Goal: Task Accomplishment & Management: Use online tool/utility

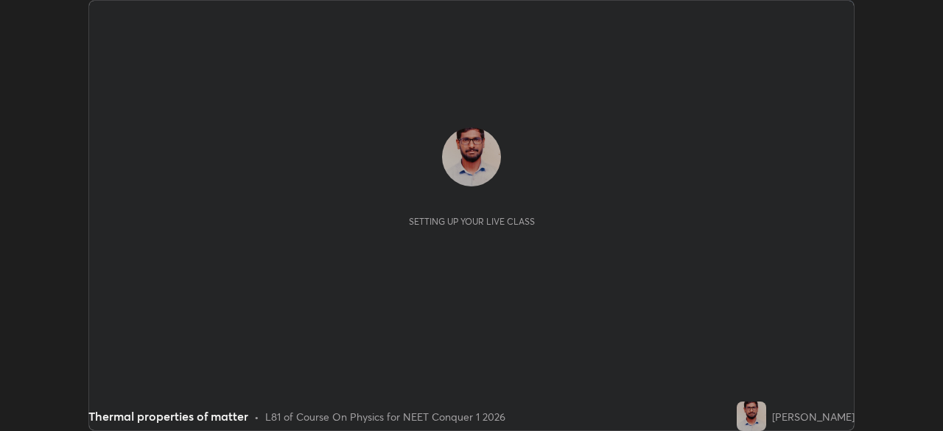
scroll to position [431, 943]
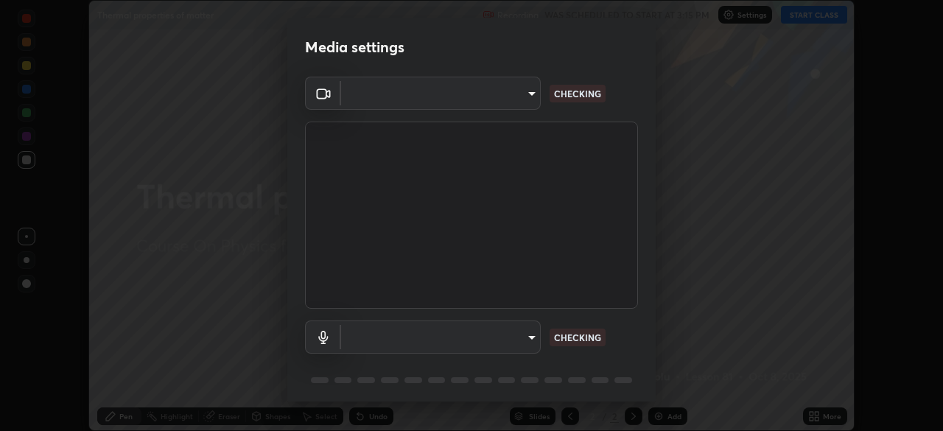
type input "a97fe649ed4a88d7ef5d38079454aeebd16fbf944be20ae45e8d4d96c2936521"
type input "default"
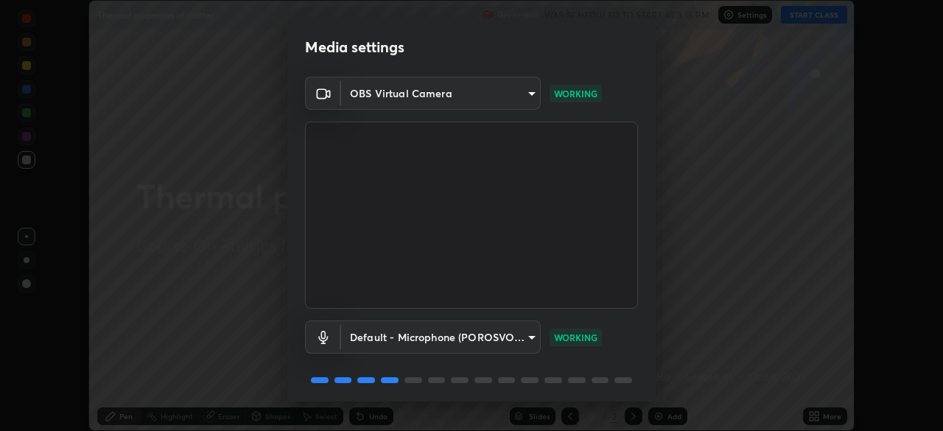
scroll to position [52, 0]
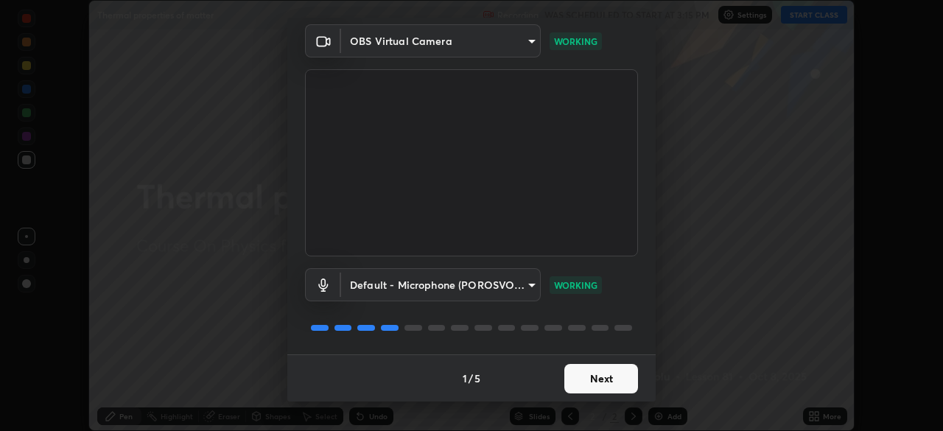
click at [594, 373] on button "Next" at bounding box center [602, 378] width 74 height 29
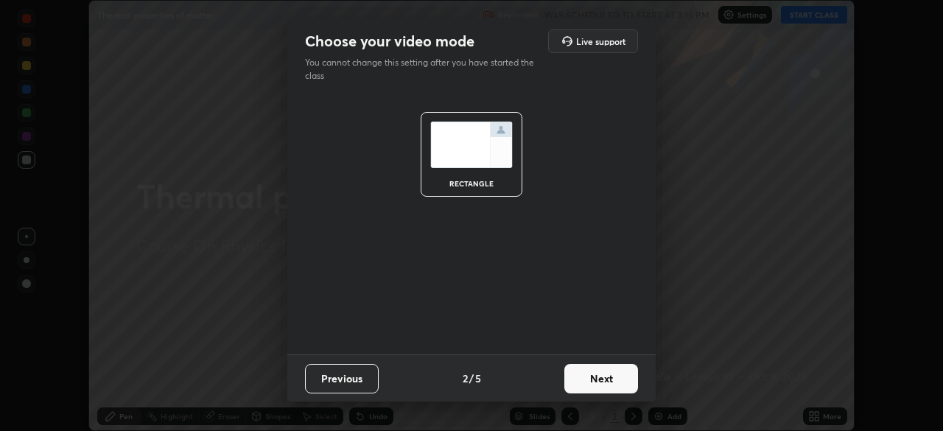
click at [598, 372] on button "Next" at bounding box center [602, 378] width 74 height 29
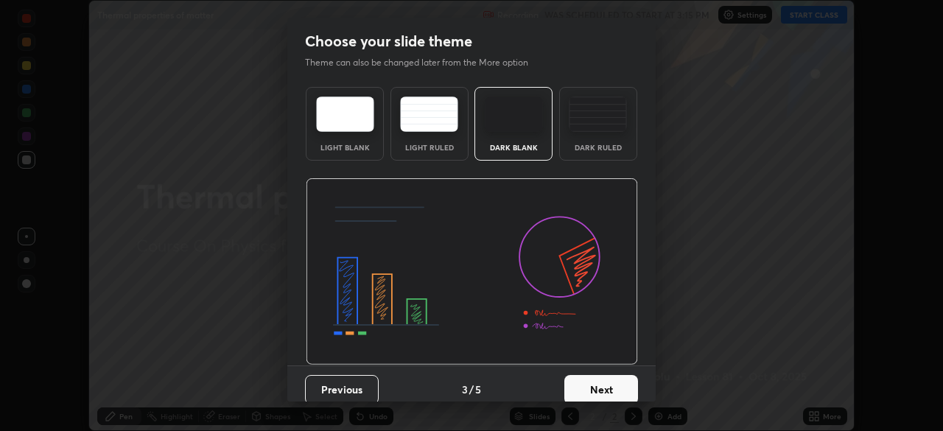
click at [601, 382] on button "Next" at bounding box center [602, 389] width 74 height 29
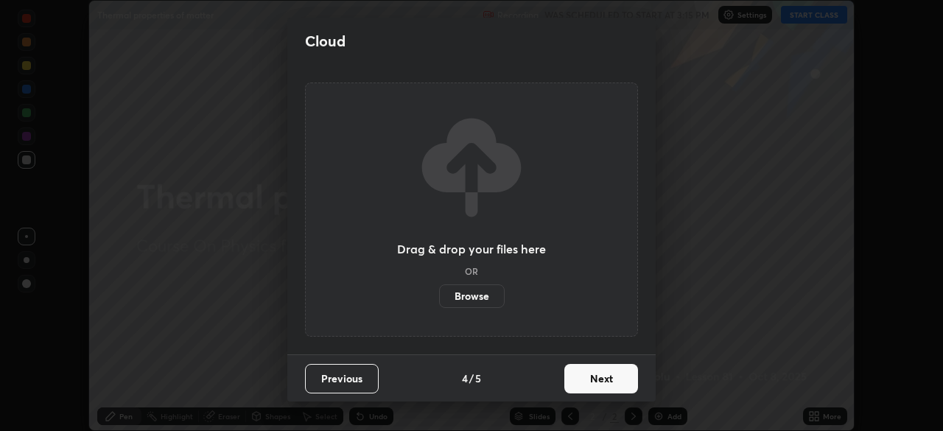
click at [601, 382] on button "Next" at bounding box center [602, 378] width 74 height 29
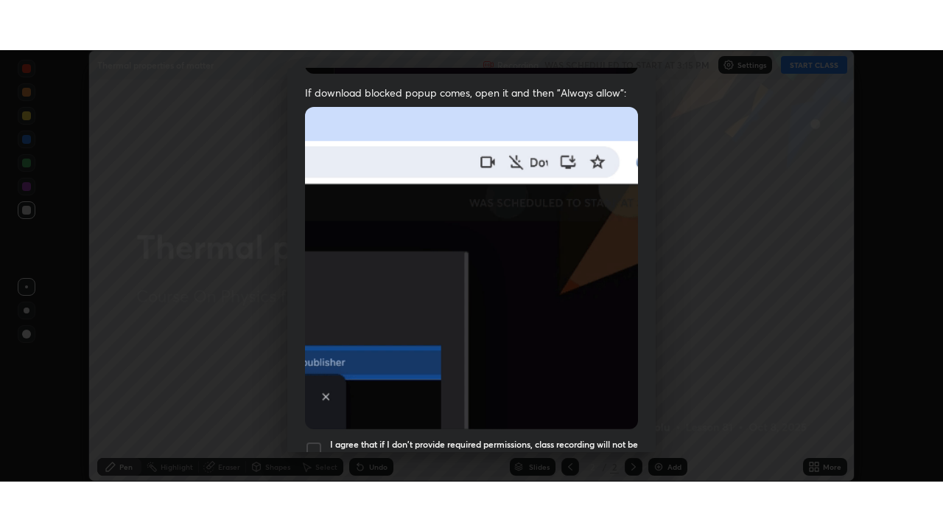
scroll to position [353, 0]
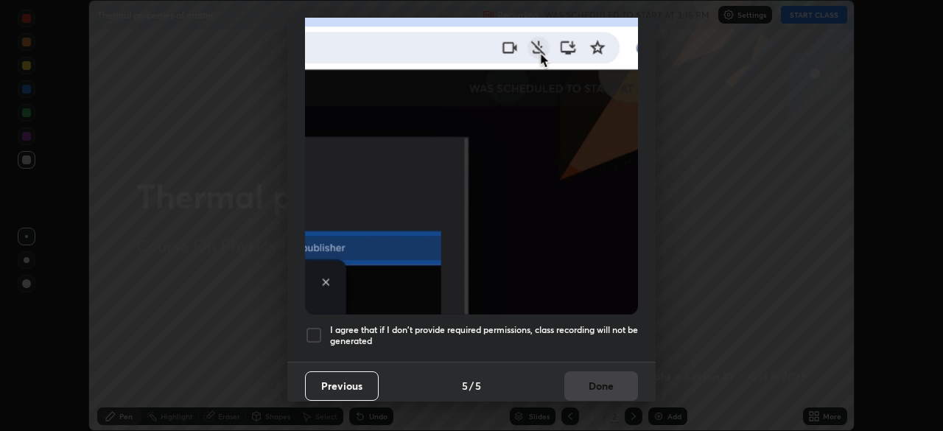
click at [317, 331] on div at bounding box center [314, 335] width 18 height 18
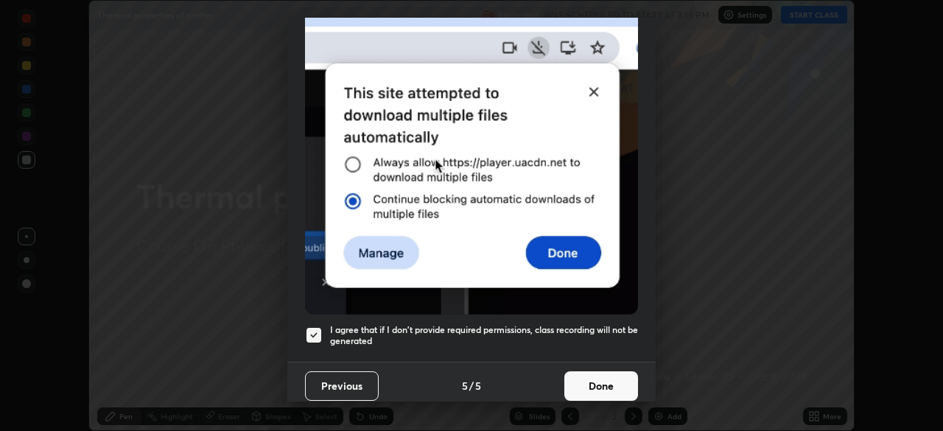
click at [590, 377] on button "Done" at bounding box center [602, 385] width 74 height 29
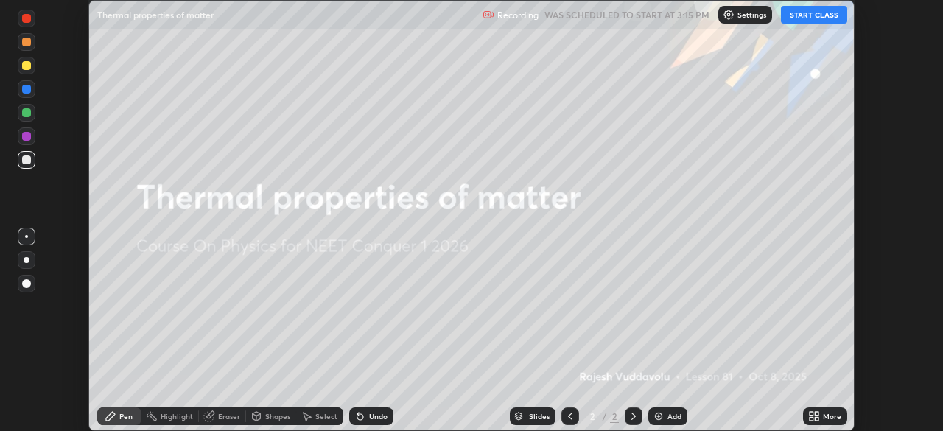
click at [804, 18] on button "START CLASS" at bounding box center [814, 15] width 66 height 18
click at [814, 416] on icon at bounding box center [815, 417] width 12 height 12
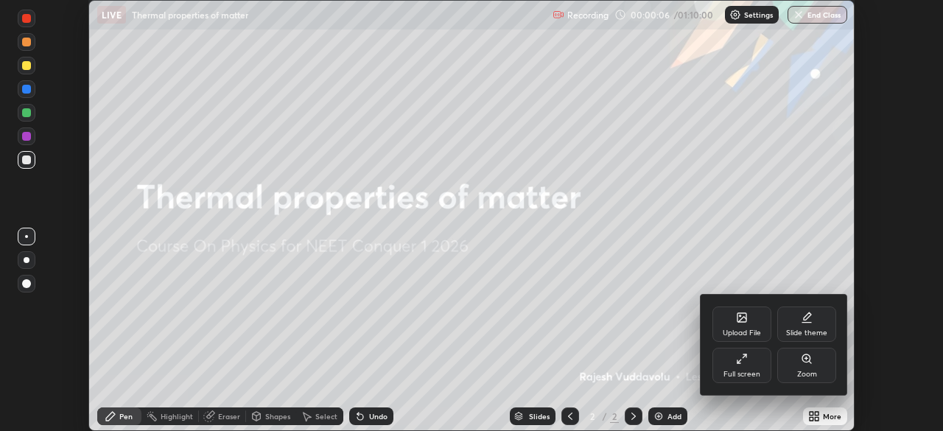
click at [745, 369] on div "Full screen" at bounding box center [742, 365] width 59 height 35
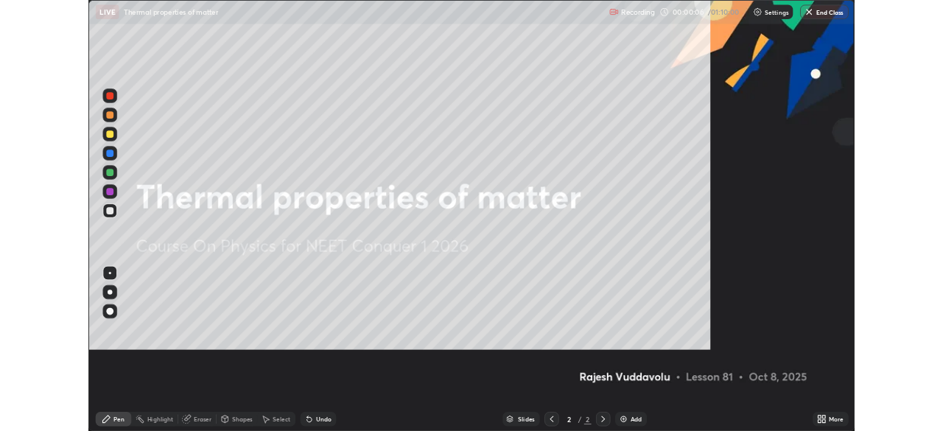
scroll to position [531, 943]
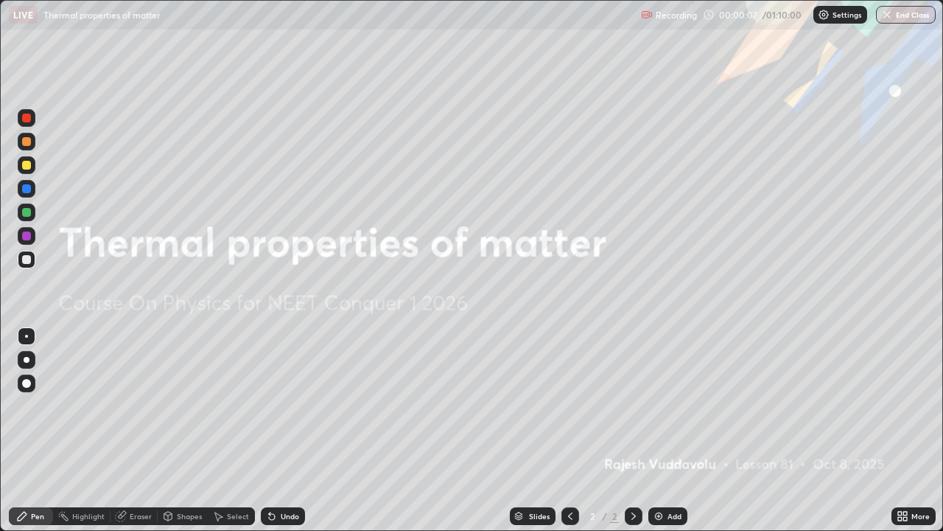
click at [662, 430] on img at bounding box center [659, 516] width 12 height 12
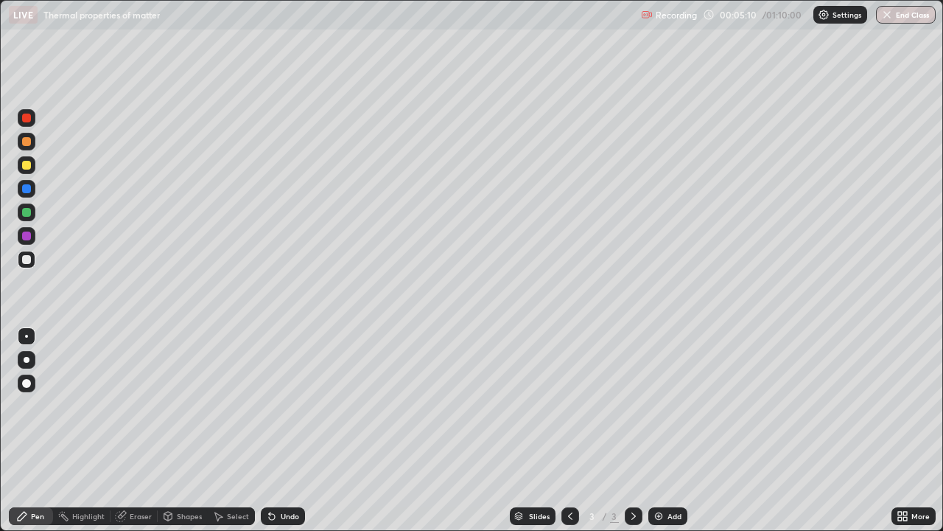
click at [150, 430] on div "Eraser" at bounding box center [141, 515] width 22 height 7
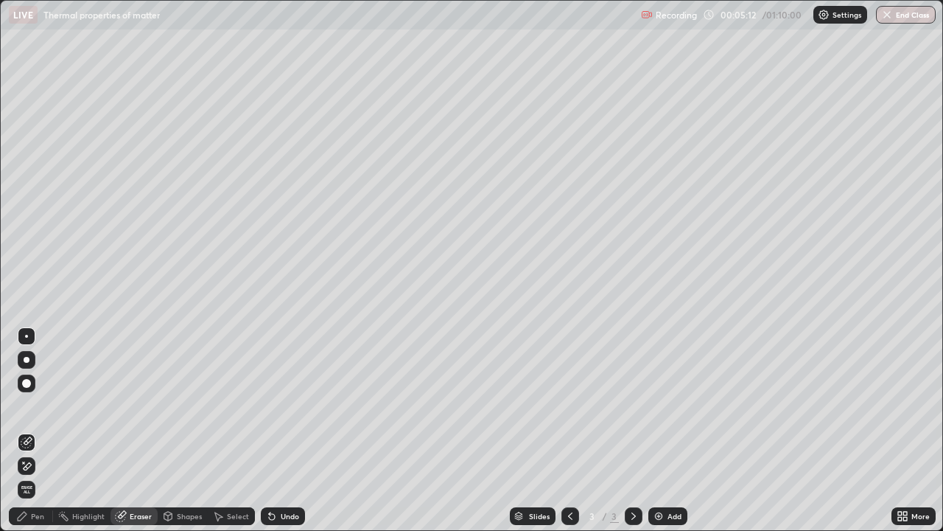
click at [237, 430] on div "Select" at bounding box center [238, 515] width 22 height 7
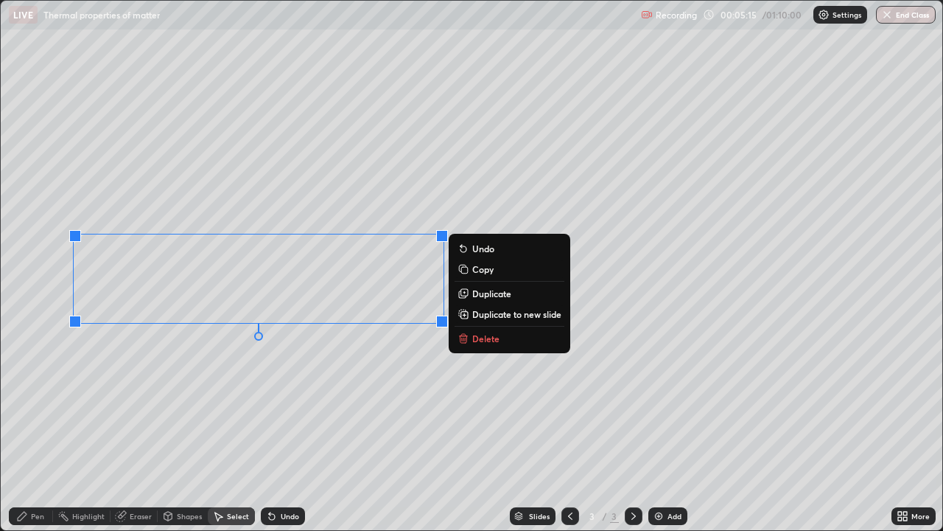
click at [497, 343] on p "Delete" at bounding box center [485, 338] width 27 height 12
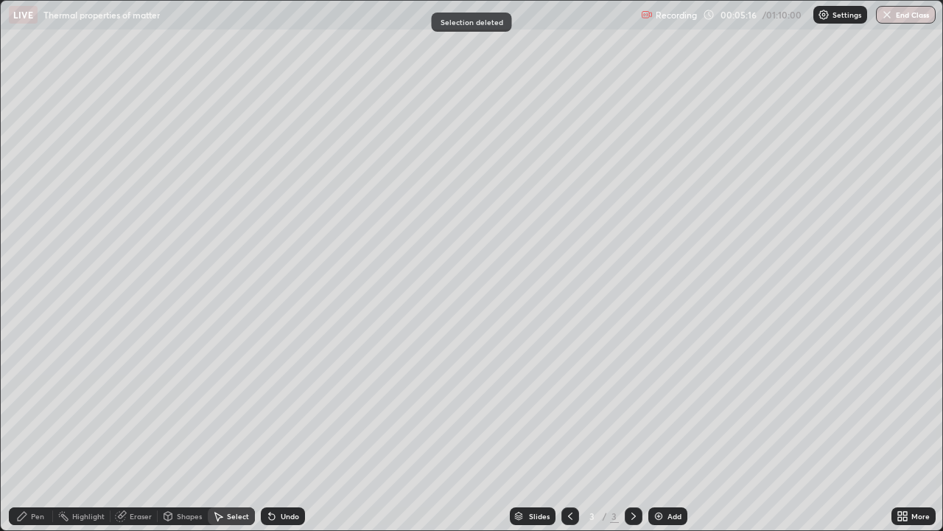
click at [40, 430] on div "Pen" at bounding box center [37, 515] width 13 height 7
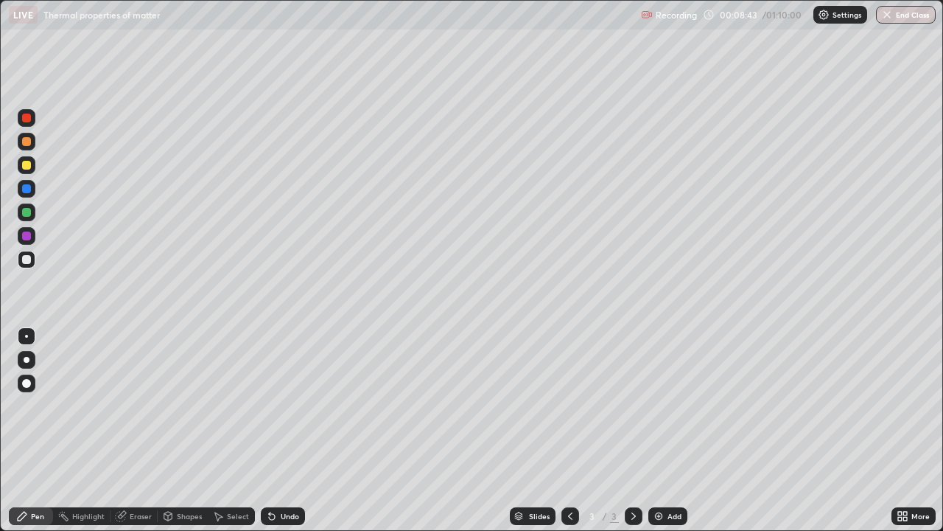
click at [287, 430] on div "Undo" at bounding box center [283, 516] width 44 height 18
click at [277, 430] on div "Undo" at bounding box center [283, 516] width 44 height 18
click at [278, 430] on div "Undo" at bounding box center [283, 516] width 44 height 18
click at [282, 430] on div "Undo" at bounding box center [290, 515] width 18 height 7
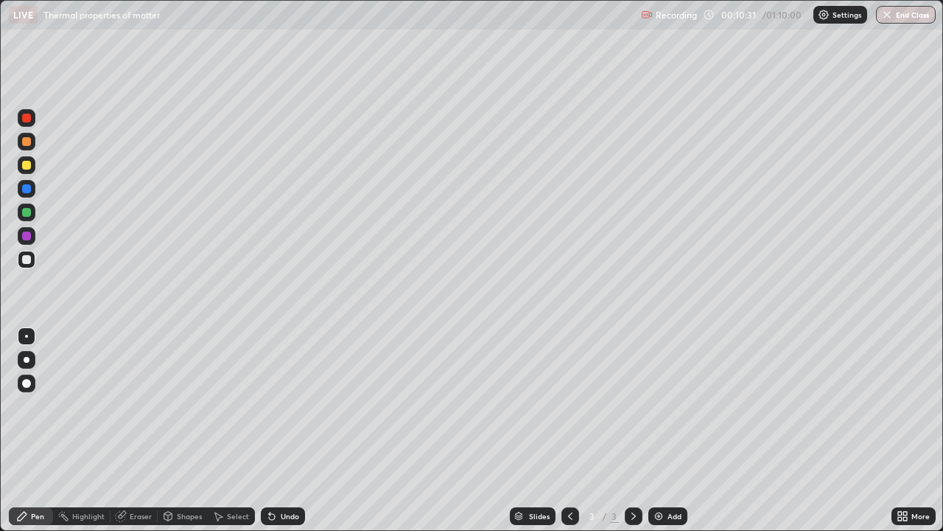
click at [247, 430] on div "Select" at bounding box center [231, 516] width 47 height 18
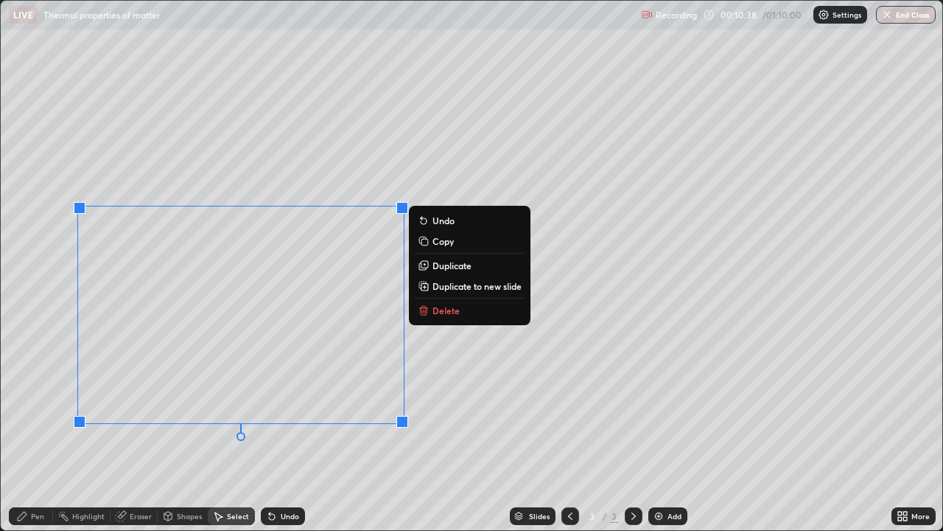
click at [445, 312] on p "Delete" at bounding box center [446, 310] width 27 height 12
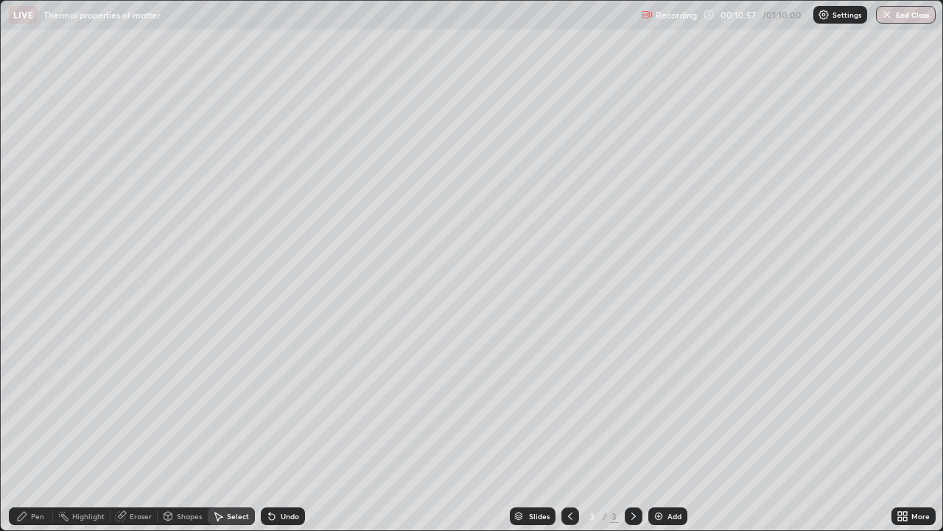
click at [657, 430] on img at bounding box center [659, 516] width 12 height 12
click at [30, 76] on div "Erase all" at bounding box center [26, 265] width 35 height 472
click at [38, 430] on div "Pen" at bounding box center [31, 516] width 44 height 18
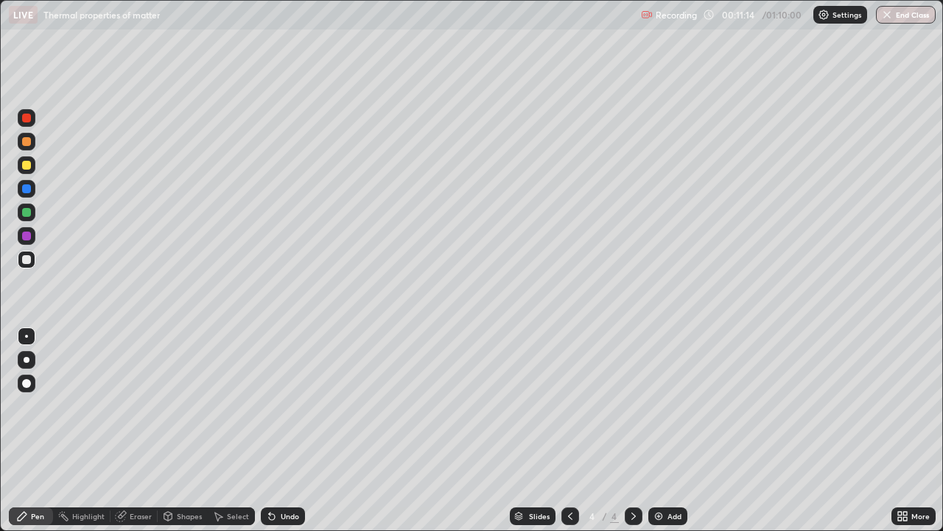
click at [282, 430] on div "Undo" at bounding box center [290, 515] width 18 height 7
click at [141, 430] on div "Eraser" at bounding box center [141, 515] width 22 height 7
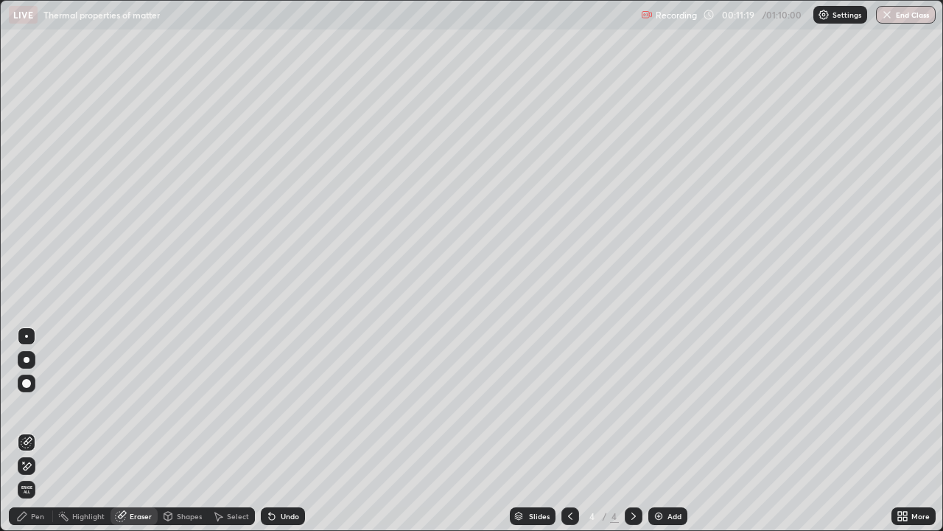
click at [41, 430] on div "Pen" at bounding box center [37, 515] width 13 height 7
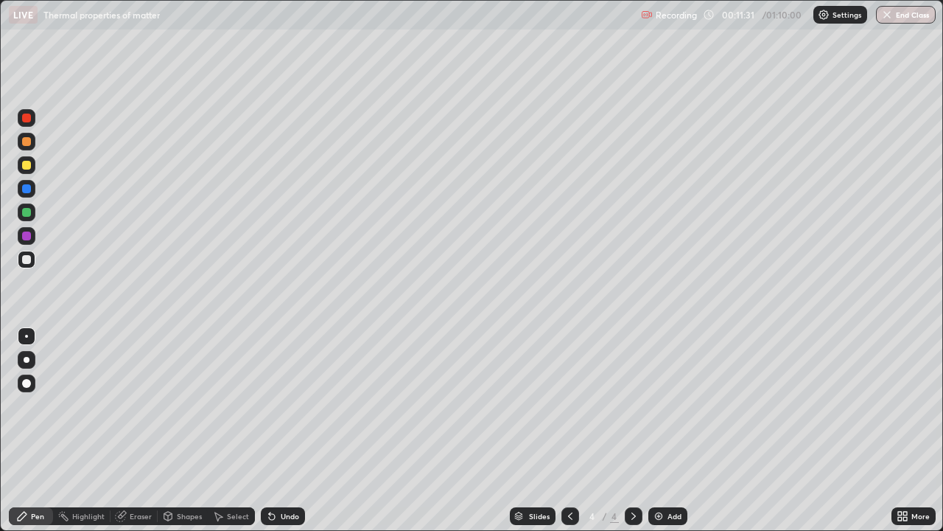
click at [284, 430] on div "Undo" at bounding box center [290, 515] width 18 height 7
click at [135, 430] on div "Eraser" at bounding box center [141, 515] width 22 height 7
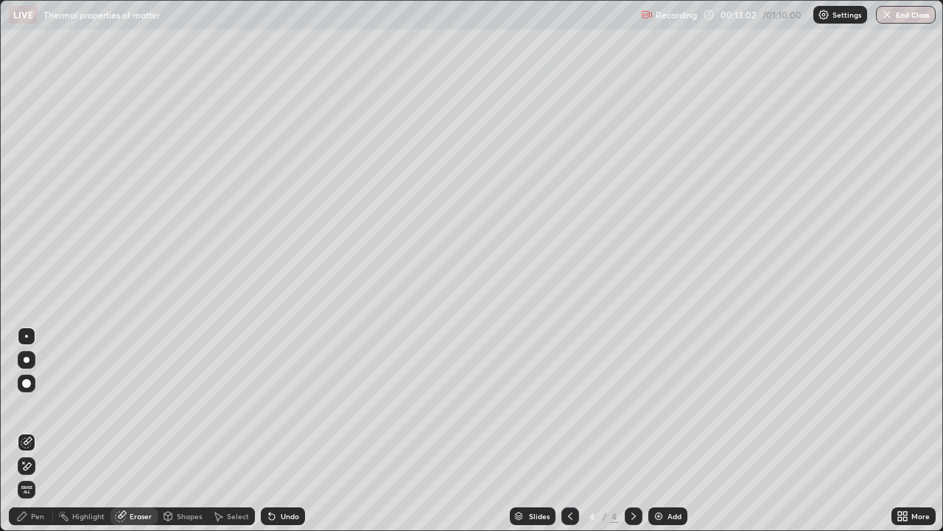
click at [36, 430] on div "Pen" at bounding box center [31, 516] width 44 height 18
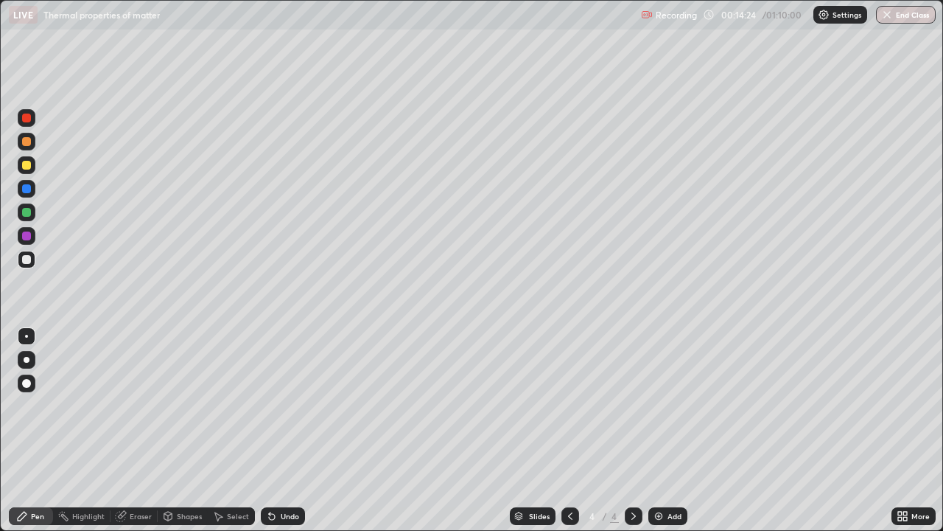
click at [276, 430] on div "Undo" at bounding box center [283, 516] width 44 height 18
click at [224, 430] on div "Select" at bounding box center [231, 516] width 47 height 18
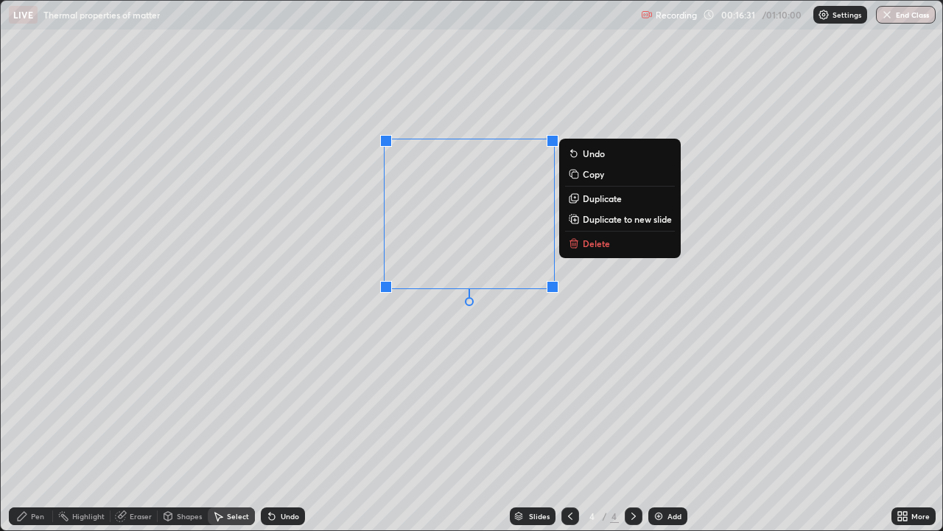
click at [605, 242] on p "Delete" at bounding box center [596, 243] width 27 height 12
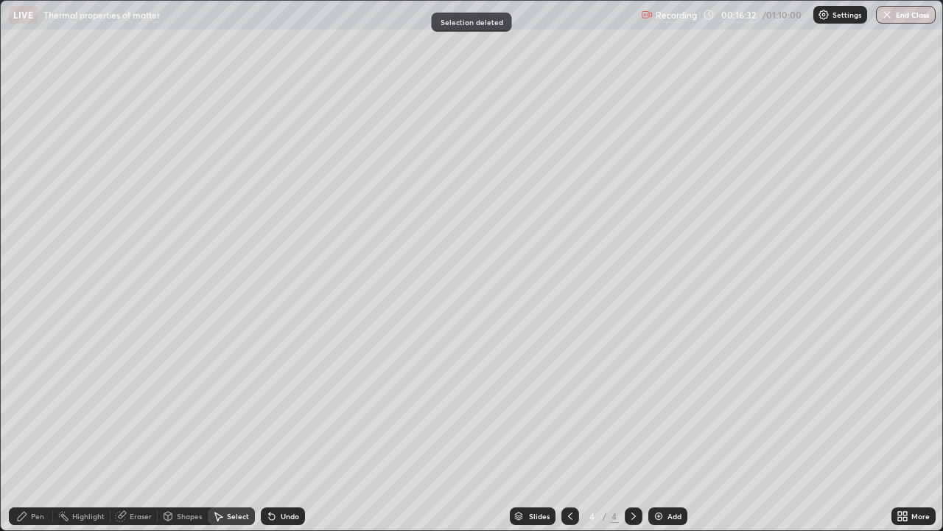
click at [33, 430] on div "Pen" at bounding box center [31, 516] width 44 height 18
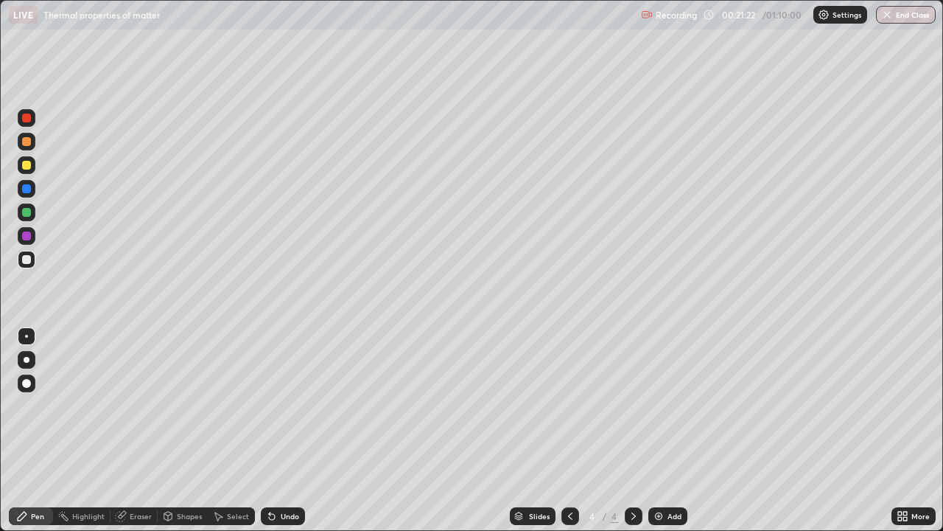
click at [658, 430] on img at bounding box center [659, 516] width 12 height 12
click at [285, 430] on div "Undo" at bounding box center [290, 515] width 18 height 7
click at [668, 430] on div "Add" at bounding box center [675, 515] width 14 height 7
click at [139, 430] on div "Eraser" at bounding box center [134, 516] width 47 height 18
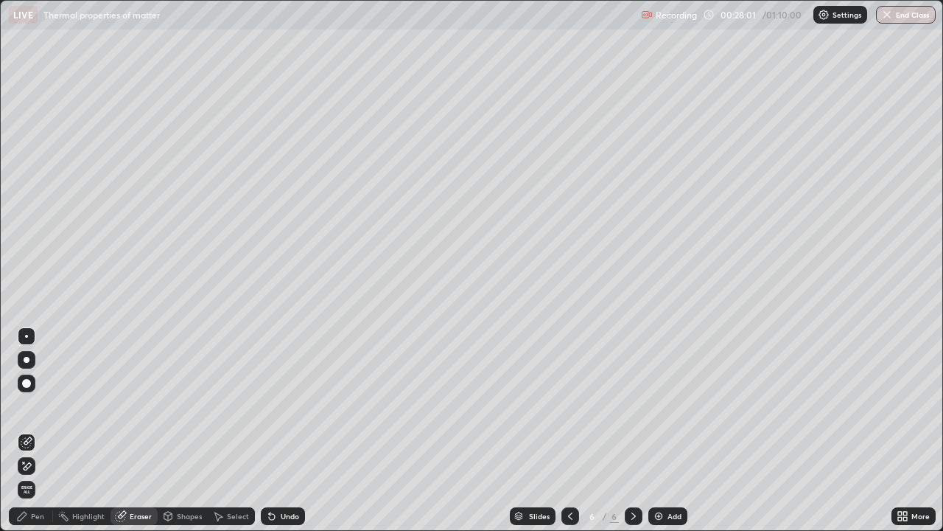
click at [29, 430] on div "Pen" at bounding box center [31, 516] width 44 height 18
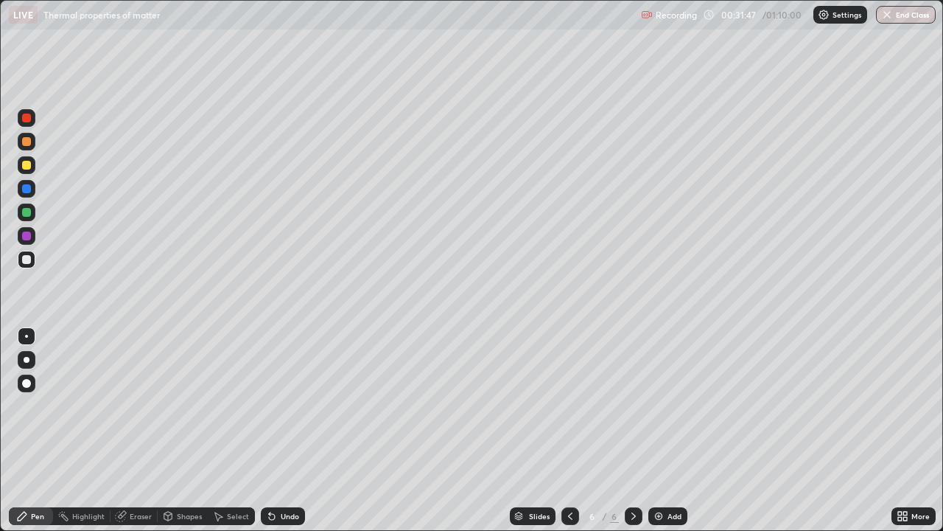
click at [189, 430] on div "Shapes" at bounding box center [189, 515] width 25 height 7
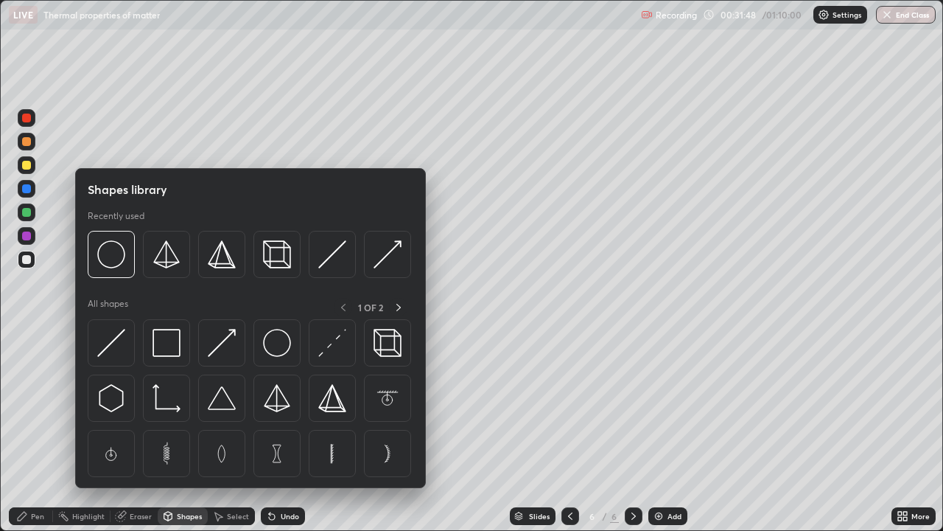
click at [234, 430] on div "Select" at bounding box center [238, 515] width 22 height 7
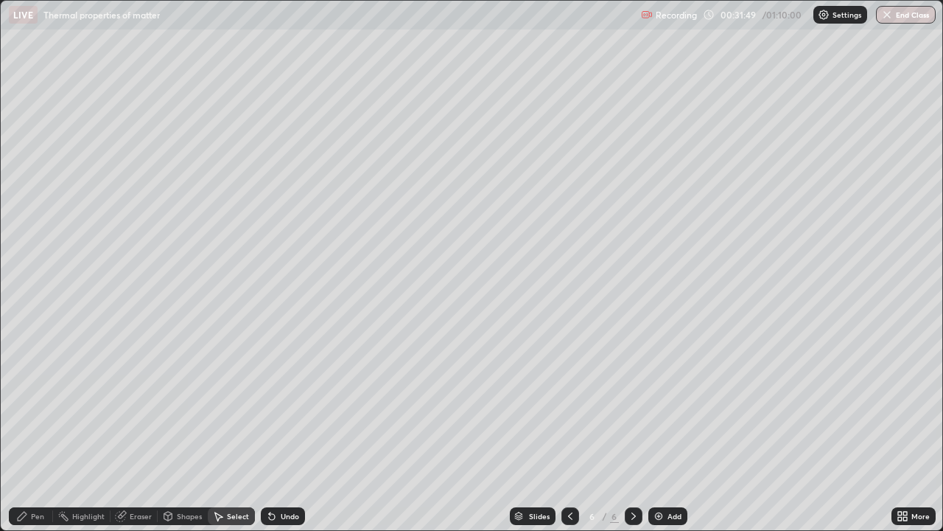
click at [136, 430] on div "Eraser" at bounding box center [141, 515] width 22 height 7
click at [38, 430] on div "Pen" at bounding box center [37, 515] width 13 height 7
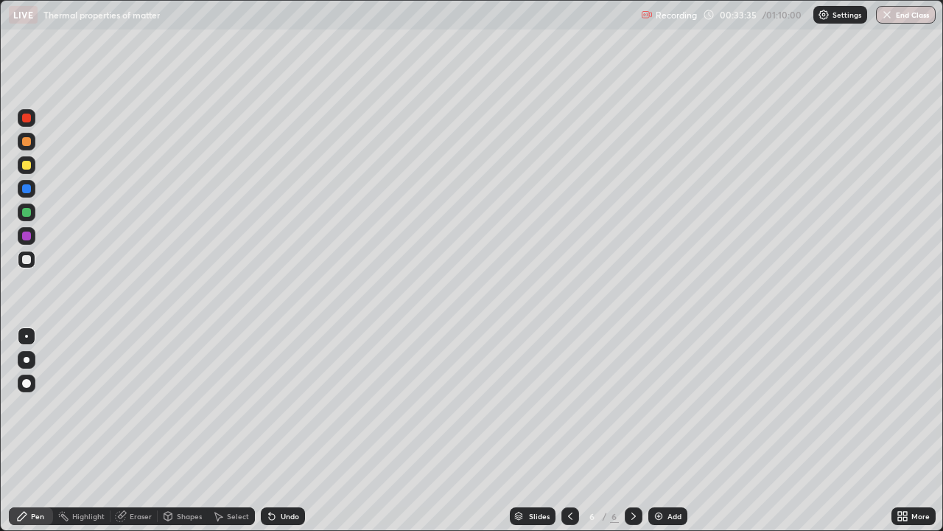
click at [668, 430] on div "Add" at bounding box center [675, 515] width 14 height 7
click at [290, 430] on div "Undo" at bounding box center [290, 515] width 18 height 7
click at [135, 430] on div "Eraser" at bounding box center [141, 515] width 22 height 7
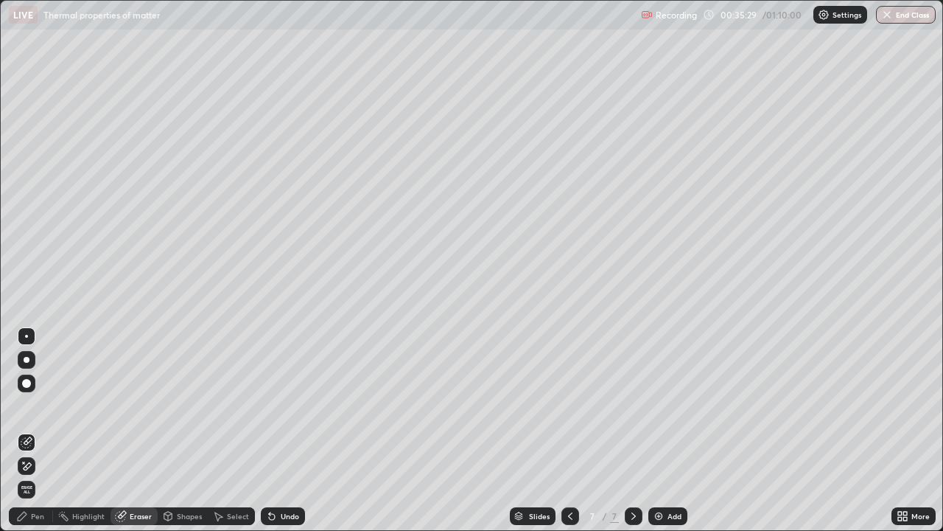
click at [32, 430] on div "Pen" at bounding box center [37, 515] width 13 height 7
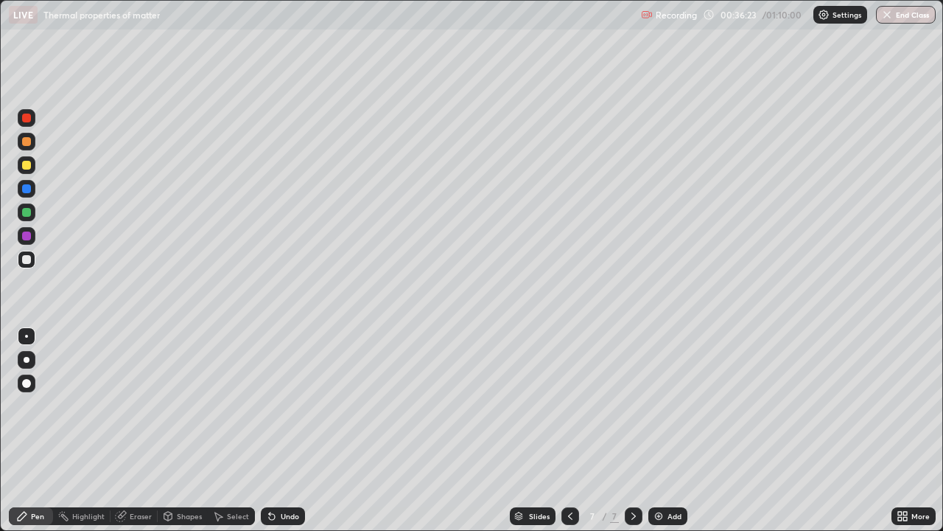
click at [137, 430] on div "Eraser" at bounding box center [141, 515] width 22 height 7
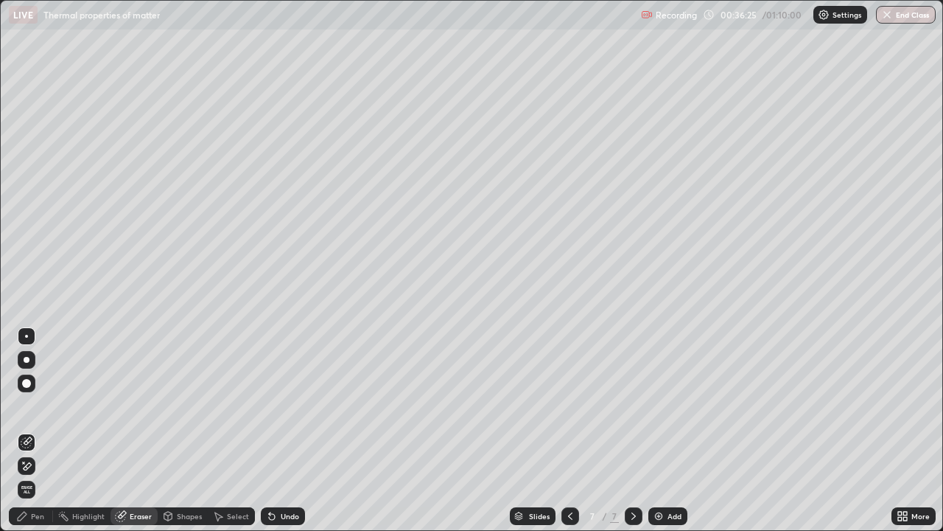
click at [51, 430] on div "Pen" at bounding box center [31, 516] width 44 height 18
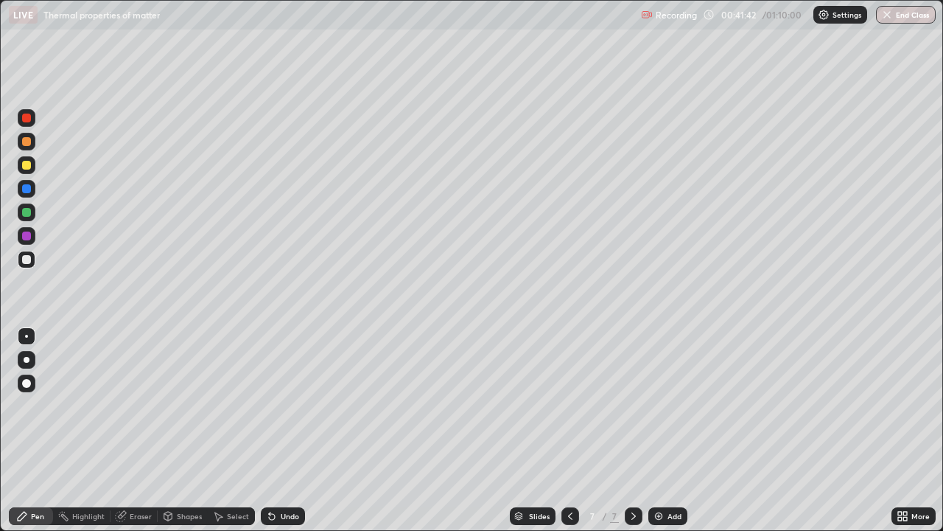
click at [665, 430] on div "Add" at bounding box center [668, 516] width 39 height 18
click at [227, 430] on div "Select" at bounding box center [238, 515] width 22 height 7
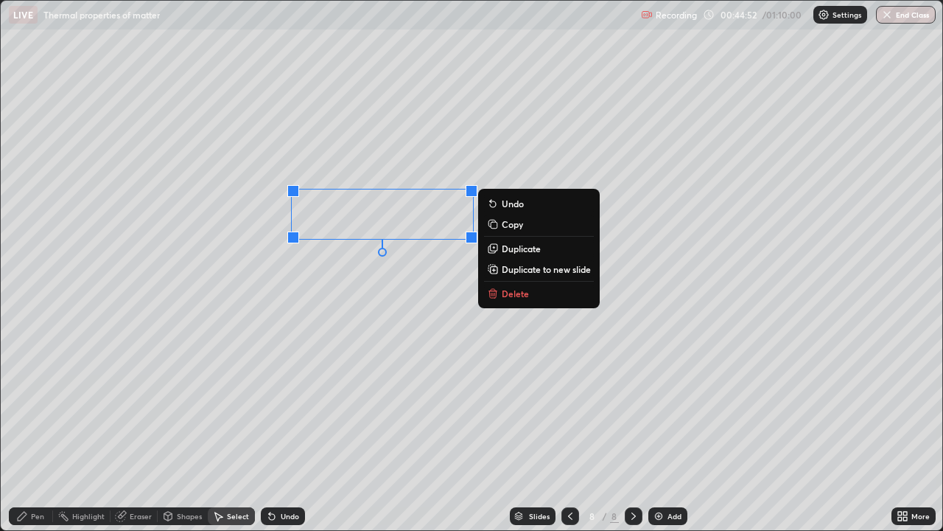
click at [519, 293] on p "Delete" at bounding box center [515, 293] width 27 height 12
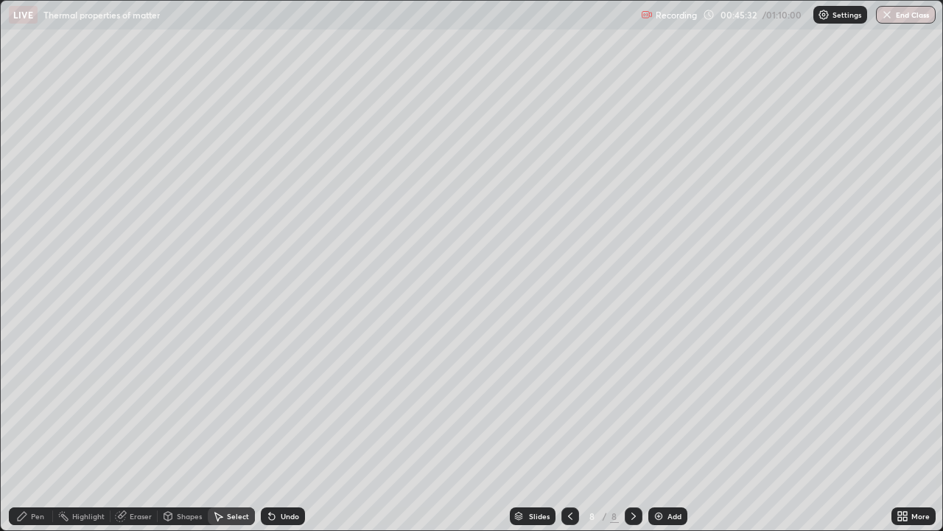
click at [41, 430] on div "Pen" at bounding box center [31, 516] width 44 height 18
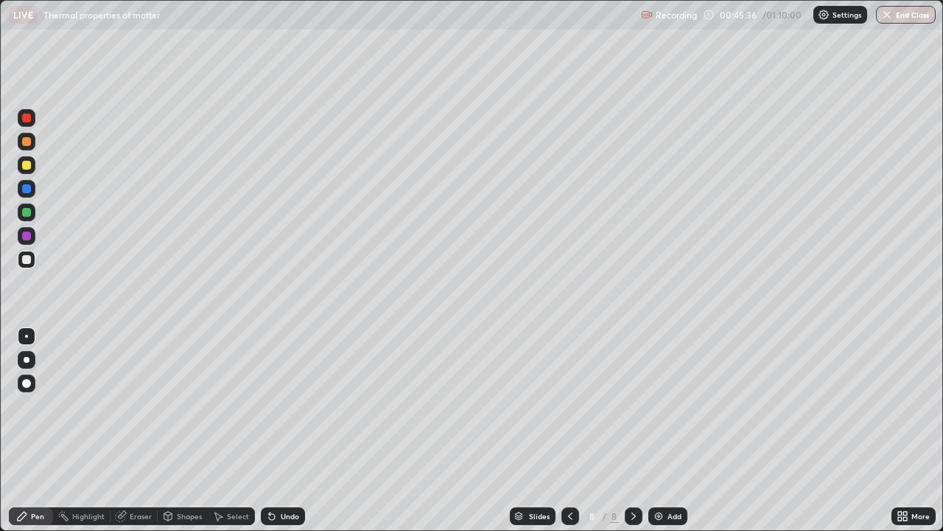
click at [282, 430] on div "Undo" at bounding box center [290, 515] width 18 height 7
click at [292, 430] on div "Undo" at bounding box center [290, 515] width 18 height 7
click at [288, 430] on div "Undo" at bounding box center [283, 516] width 44 height 18
click at [125, 430] on div "Eraser" at bounding box center [134, 516] width 47 height 18
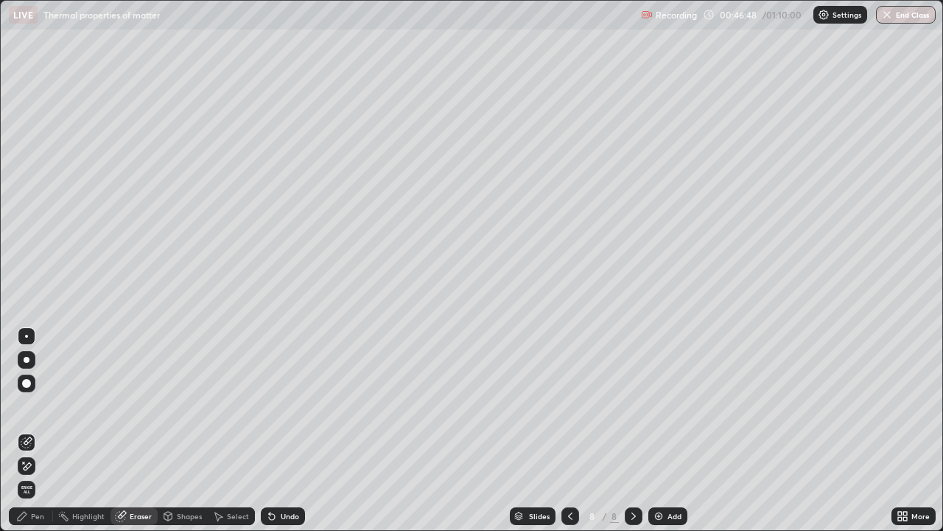
click at [38, 430] on div "Pen" at bounding box center [37, 515] width 13 height 7
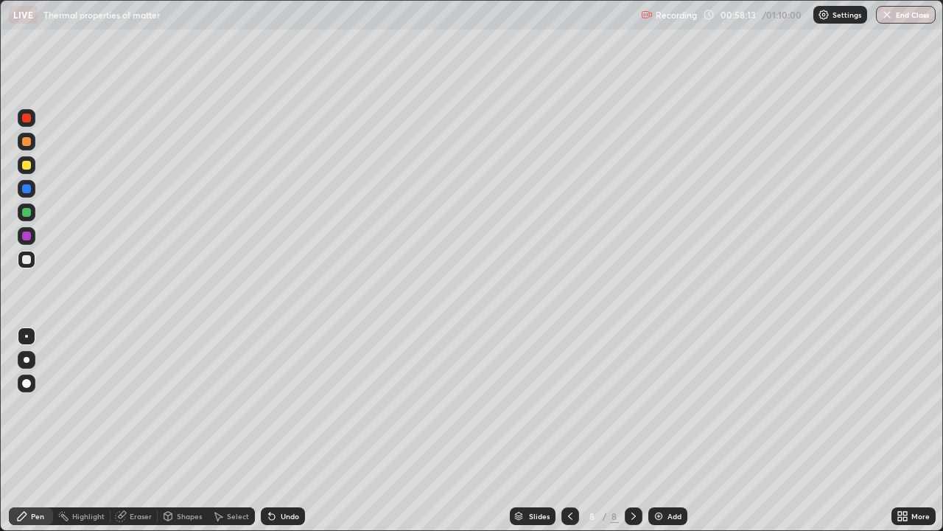
click at [663, 430] on img at bounding box center [659, 516] width 12 height 12
click at [287, 430] on div "Undo" at bounding box center [290, 515] width 18 height 7
click at [227, 430] on div "Select" at bounding box center [238, 515] width 22 height 7
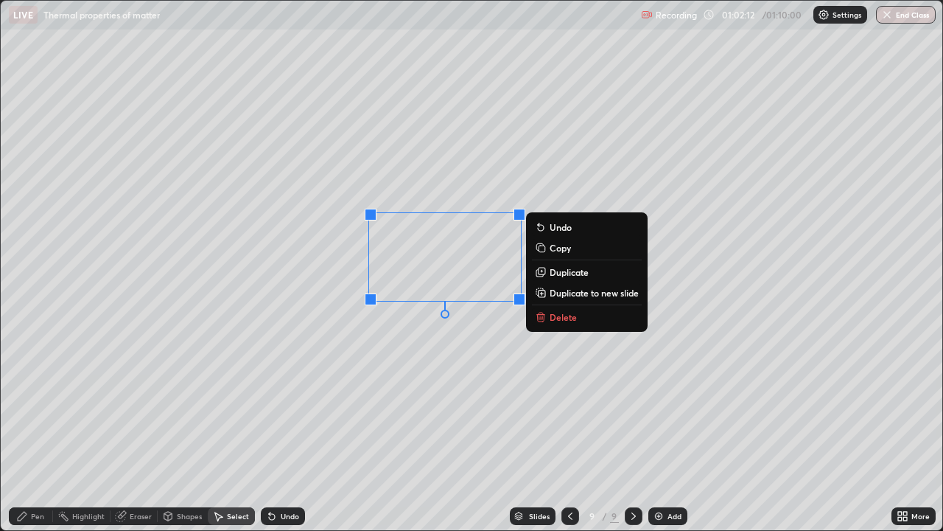
click at [567, 317] on p "Delete" at bounding box center [563, 317] width 27 height 12
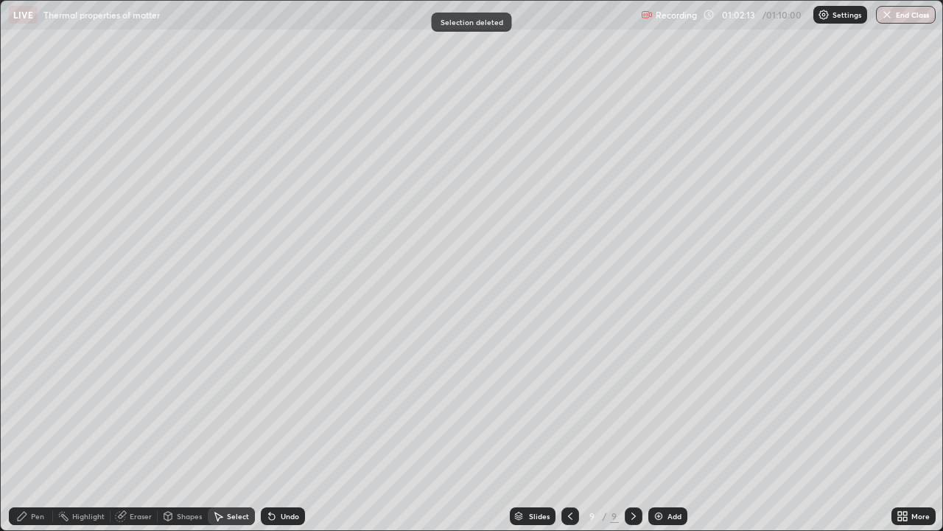
click at [11, 413] on div "Erase all" at bounding box center [26, 265] width 35 height 472
click at [37, 430] on div "Pen" at bounding box center [37, 515] width 13 height 7
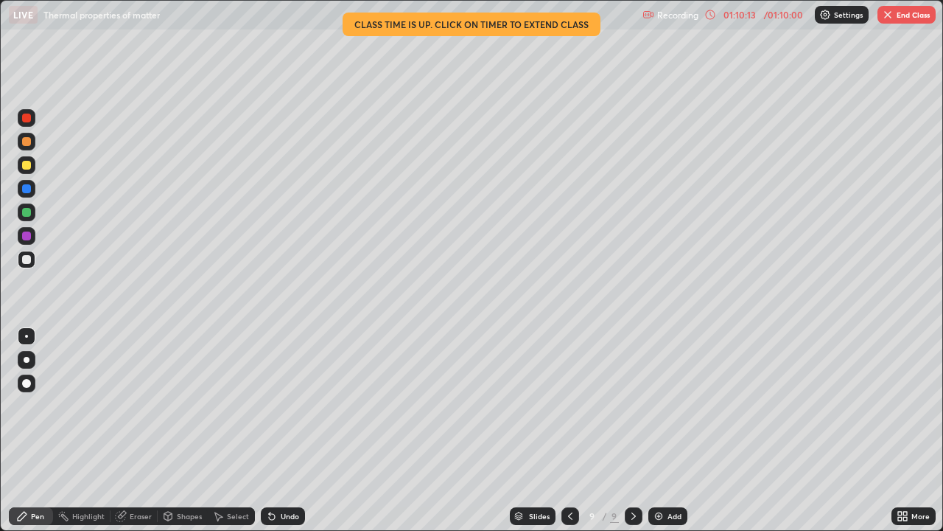
click at [904, 15] on button "End Class" at bounding box center [907, 15] width 58 height 18
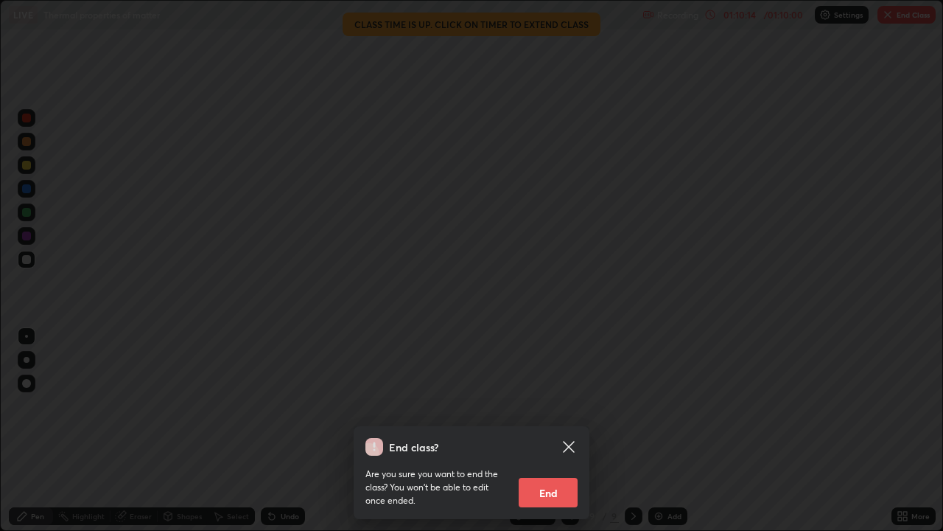
click at [552, 430] on button "End" at bounding box center [548, 492] width 59 height 29
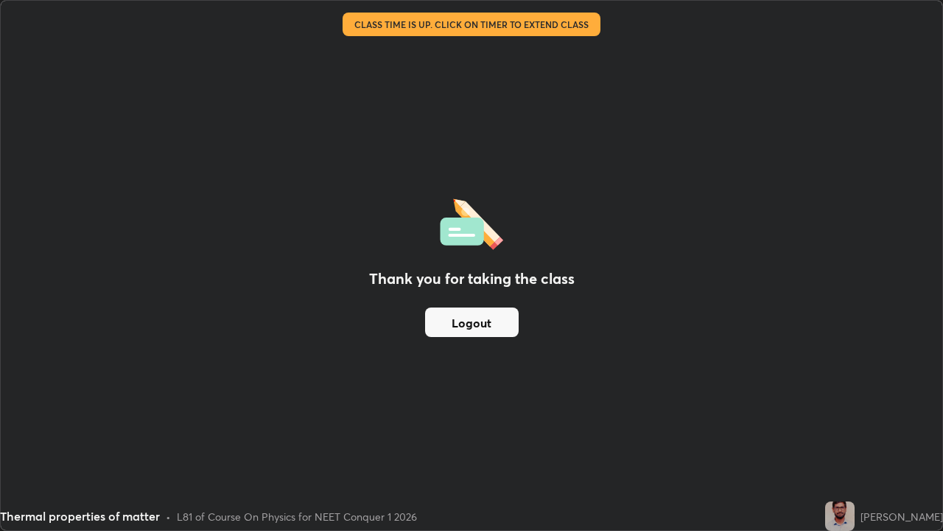
click at [621, 287] on div "Thank you for taking the class Logout" at bounding box center [472, 265] width 942 height 529
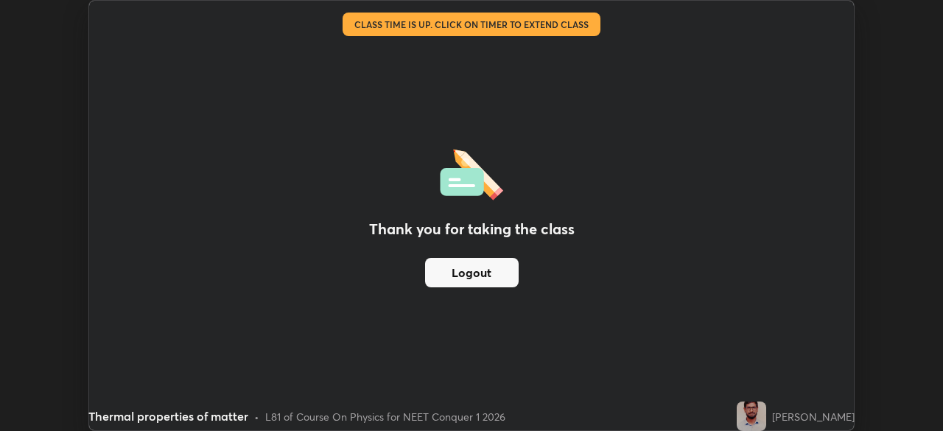
scroll to position [73270, 72758]
